Goal: Task Accomplishment & Management: Manage account settings

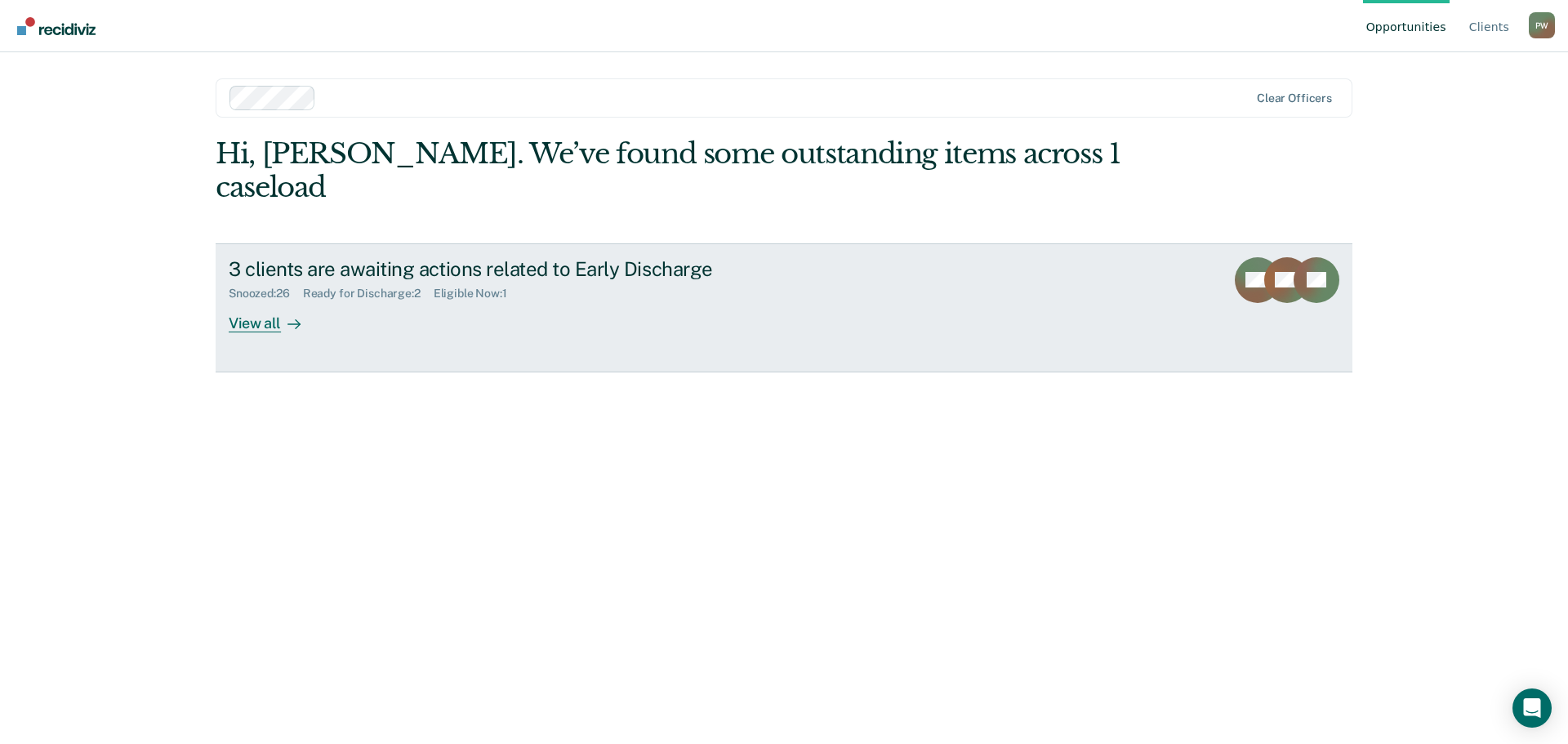
click at [254, 301] on div "View all" at bounding box center [274, 317] width 91 height 32
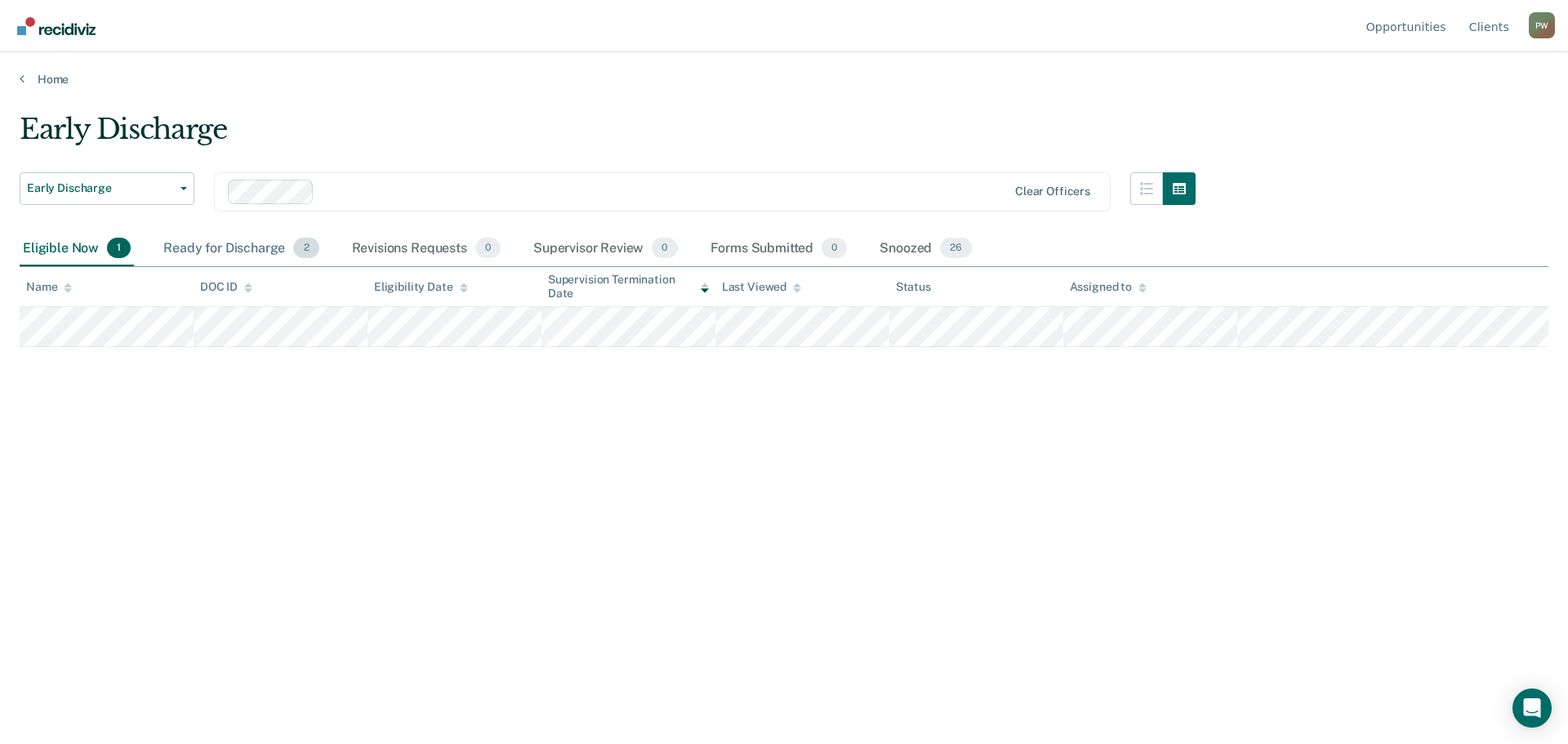
click at [226, 251] on div "Ready for Discharge 2" at bounding box center [241, 250] width 161 height 36
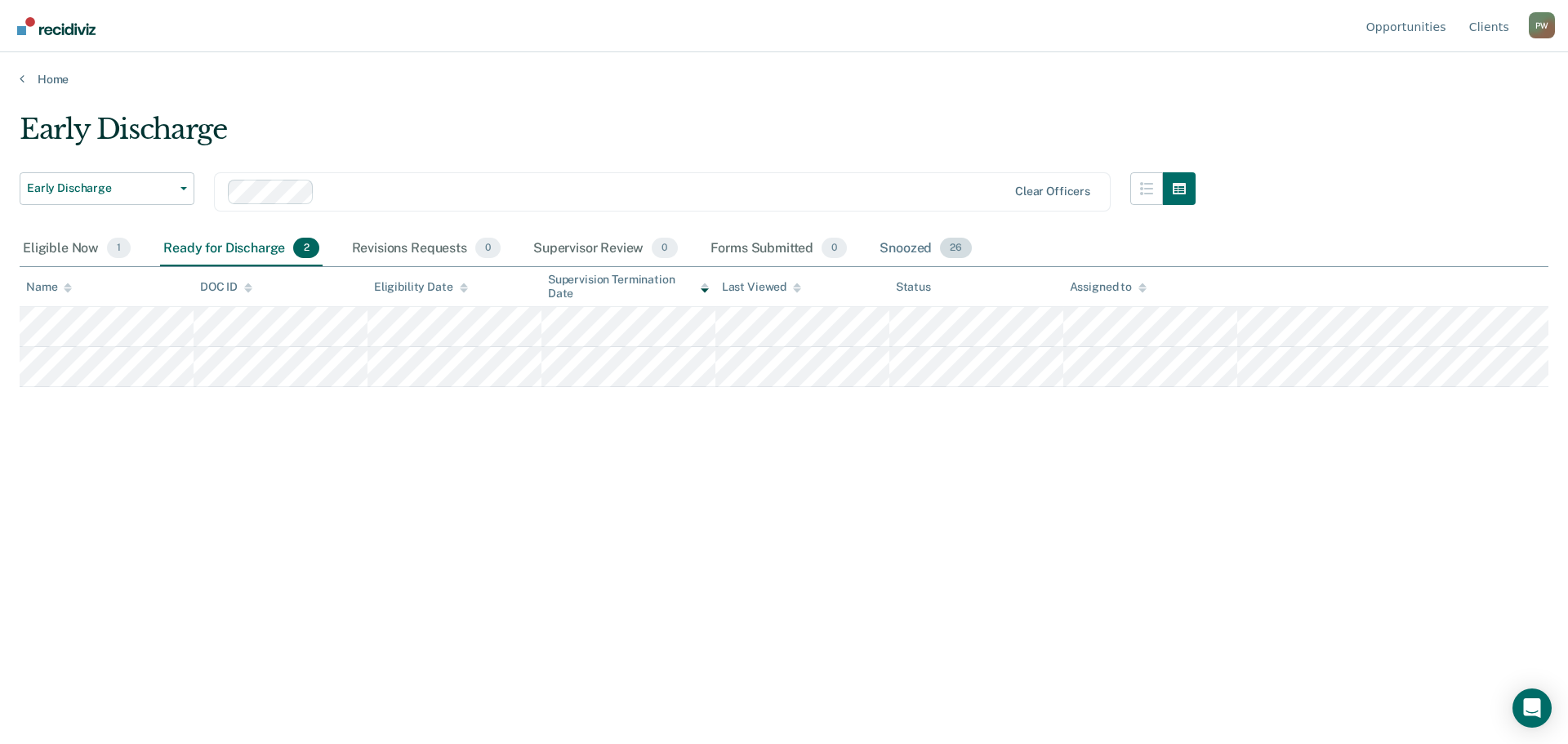
click at [925, 249] on div "Snoozed 26" at bounding box center [925, 250] width 99 height 36
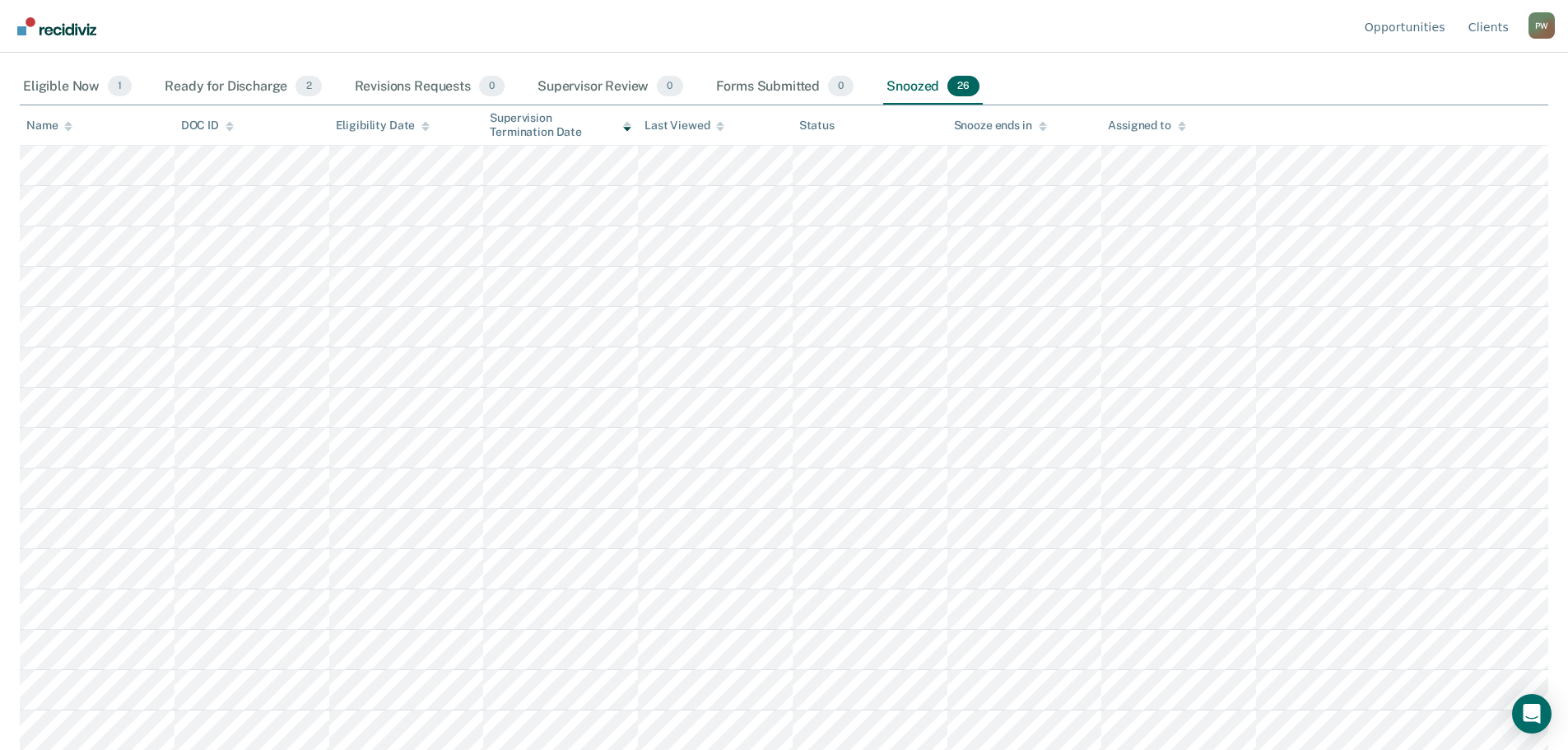
scroll to position [165, 0]
